Goal: Task Accomplishment & Management: Manage account settings

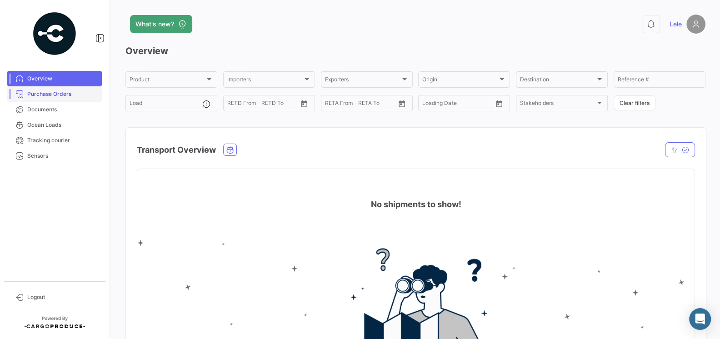
click at [45, 98] on link "Purchase Orders" at bounding box center [54, 93] width 95 height 15
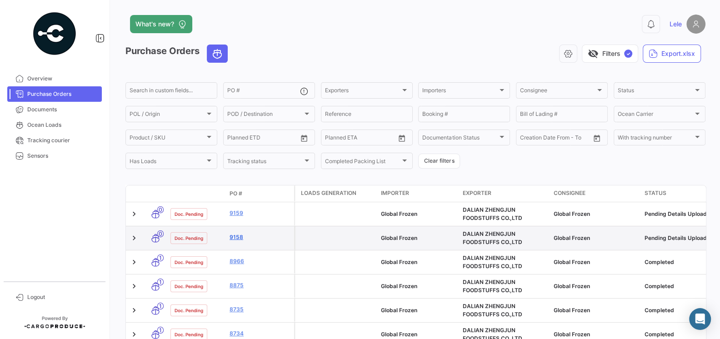
click at [240, 236] on link "9158" at bounding box center [260, 237] width 61 height 8
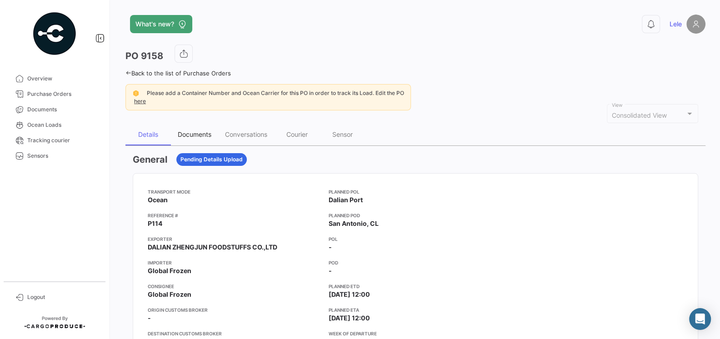
click at [203, 135] on div "Documents" at bounding box center [195, 134] width 34 height 8
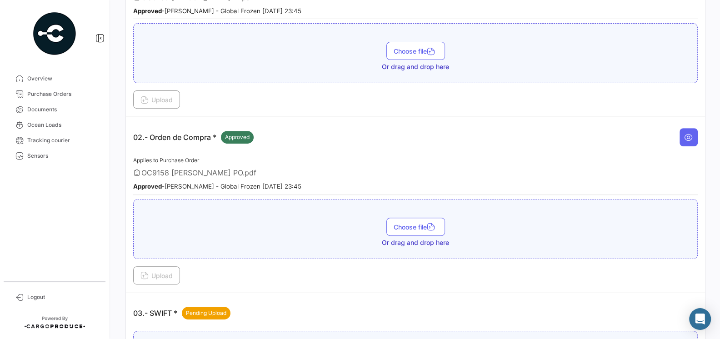
scroll to position [274, 0]
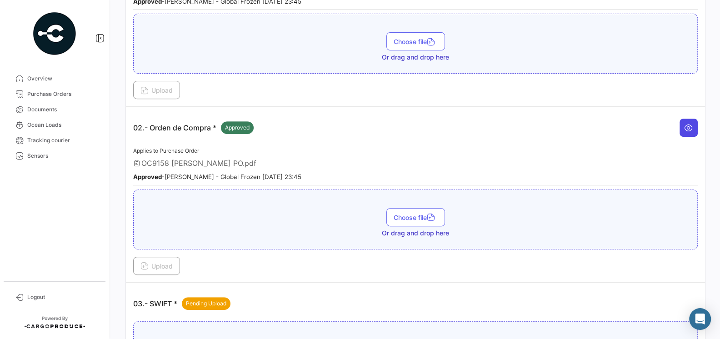
click at [688, 128] on icon at bounding box center [688, 127] width 9 height 9
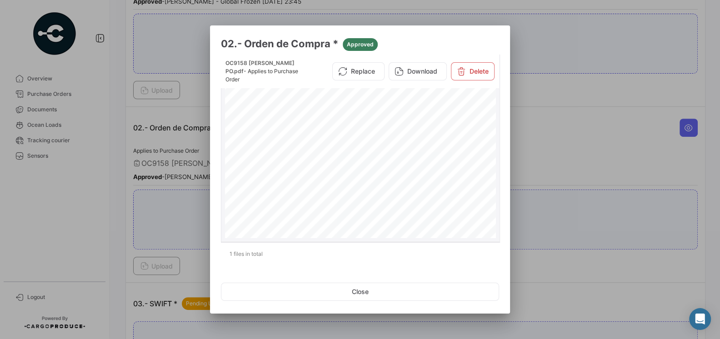
scroll to position [0, 0]
click at [425, 171] on div "GL0BAL FR0zEN sPA Am0Hco Vespuc o#0350,Qu"cura Tel∶ [PHONE_NUMBER] d旬 m创 @u。 ba…" at bounding box center [360, 277] width 271 height 384
click at [427, 170] on div "GL0BAL FR0zEN sPA Am0Hco Vespuc o#0350,Qu"cura Tel∶ [PHONE_NUMBER] d旬 m创 @u。 ba…" at bounding box center [360, 277] width 271 height 384
click at [536, 176] on div at bounding box center [360, 169] width 720 height 339
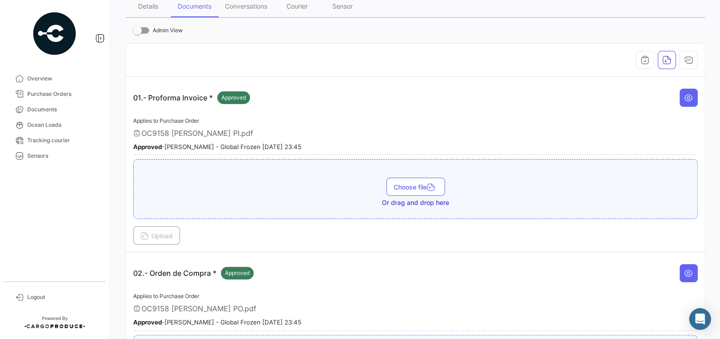
scroll to position [48, 0]
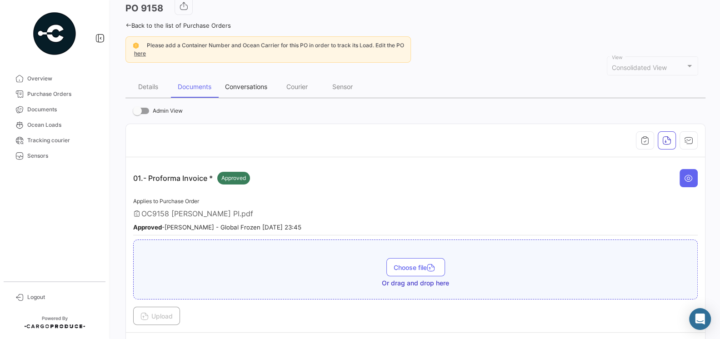
click at [235, 89] on div "Conversations" at bounding box center [246, 87] width 42 height 8
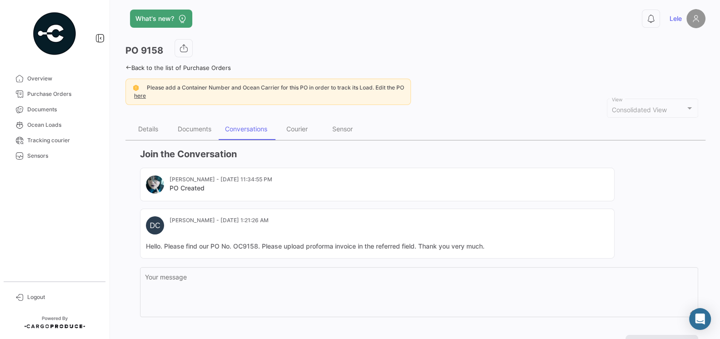
scroll to position [4, 0]
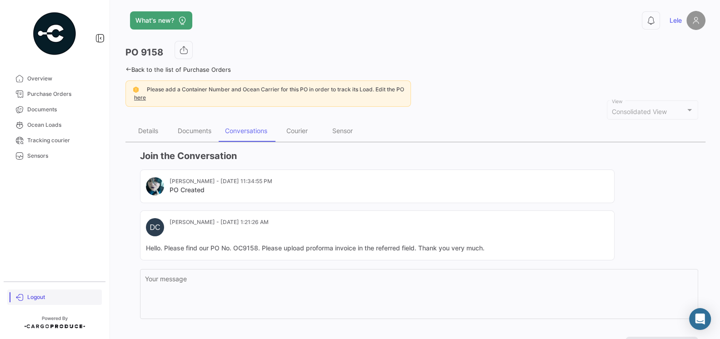
click at [35, 294] on span "Logout" at bounding box center [62, 297] width 71 height 8
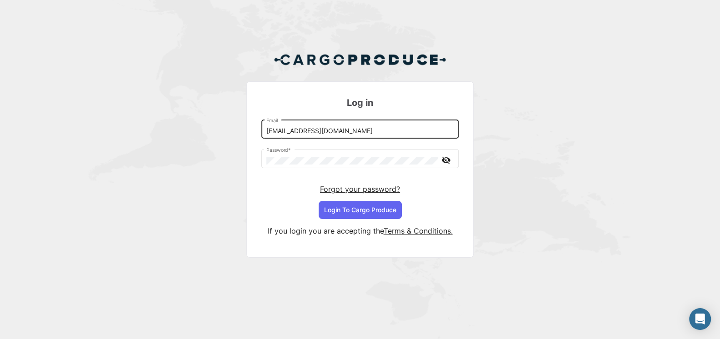
click at [348, 129] on input "[EMAIL_ADDRESS][DOMAIN_NAME]" at bounding box center [360, 131] width 188 height 8
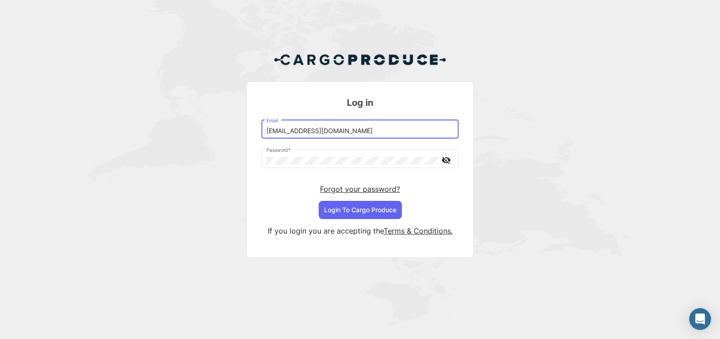
type input "[EMAIL_ADDRESS][DOMAIN_NAME]"
click at [371, 206] on button "Login To Cargo Produce" at bounding box center [360, 210] width 83 height 18
